Goal: Navigation & Orientation: Find specific page/section

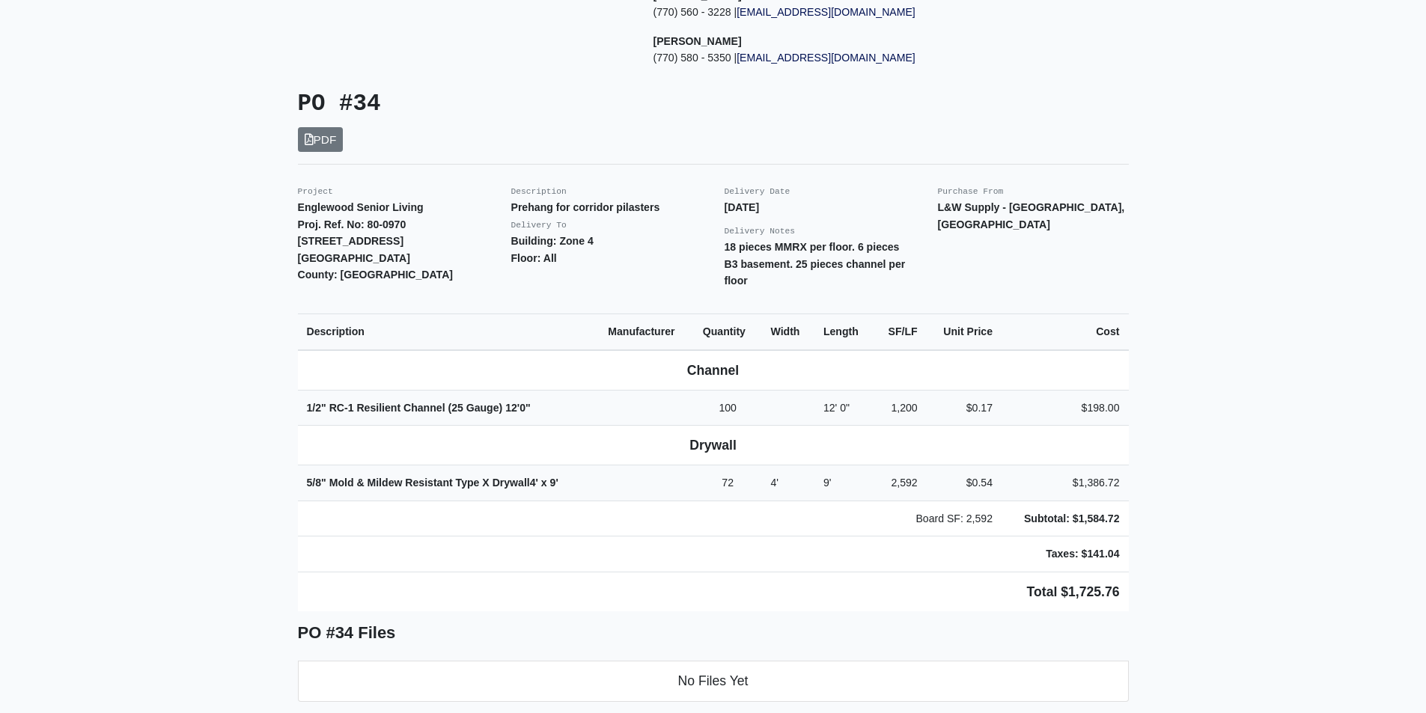
scroll to position [299, 0]
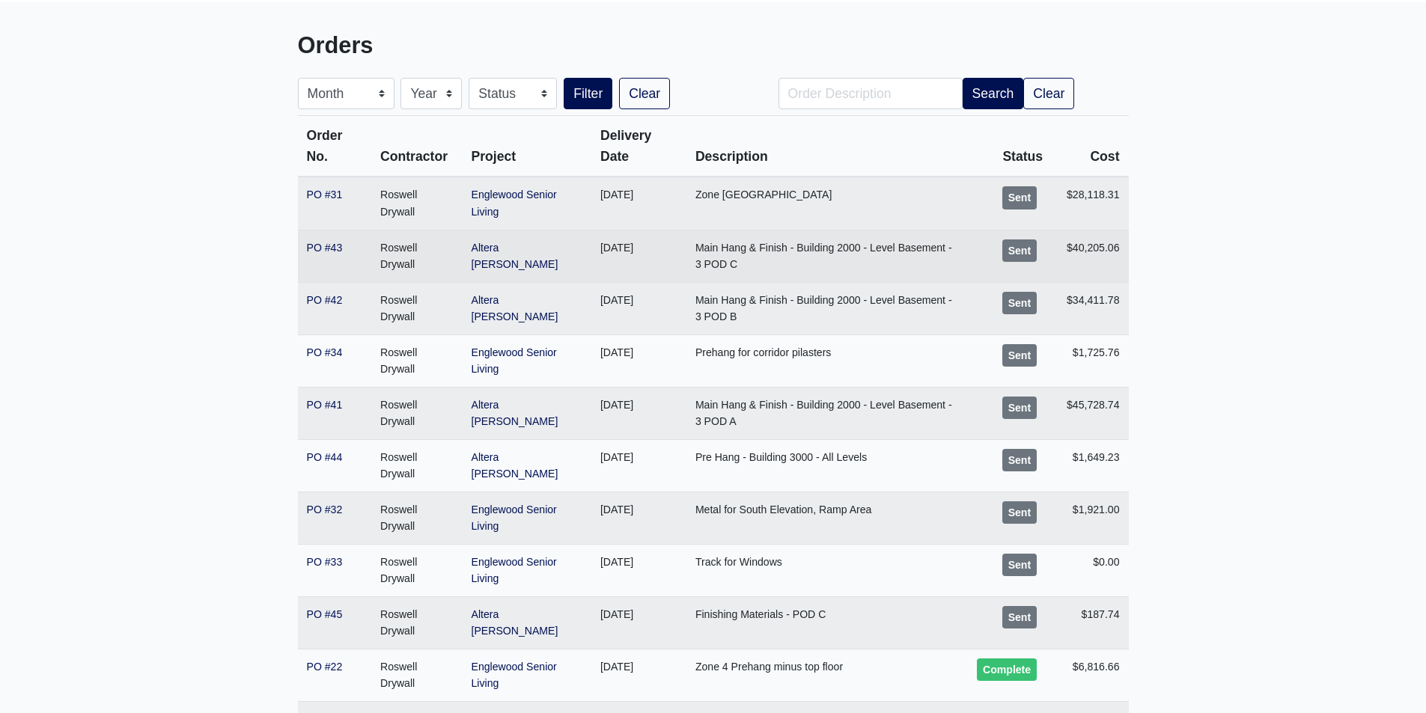
scroll to position [150, 0]
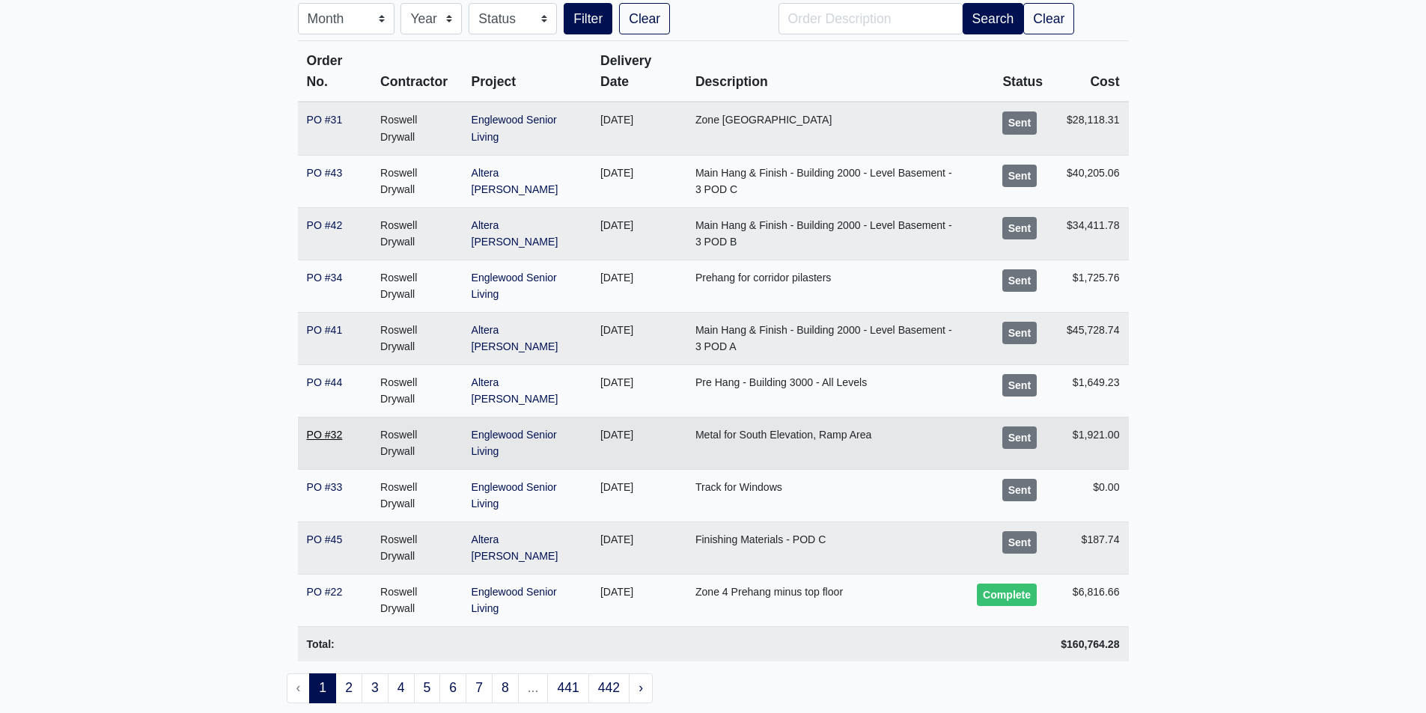
click at [332, 435] on link "PO #32" at bounding box center [325, 435] width 36 height 12
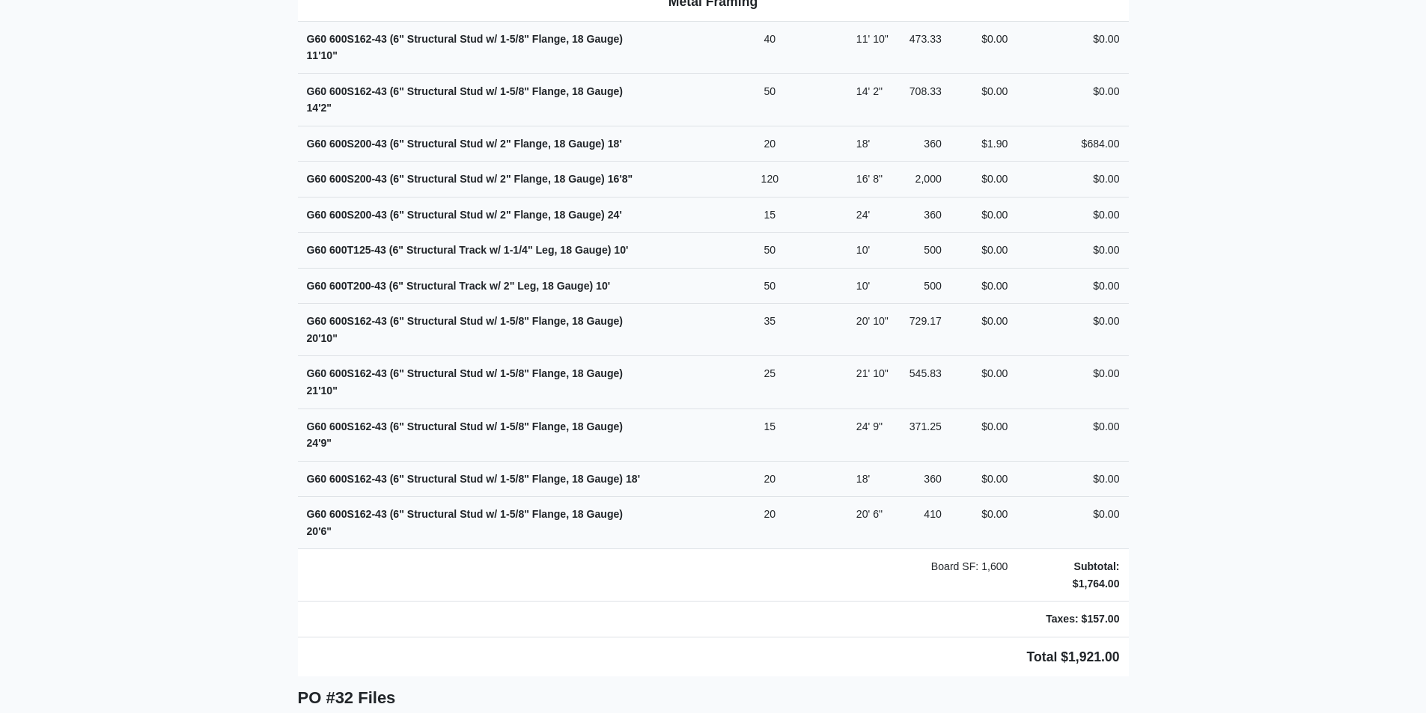
scroll to position [749, 0]
